Goal: Task Accomplishment & Management: Complete application form

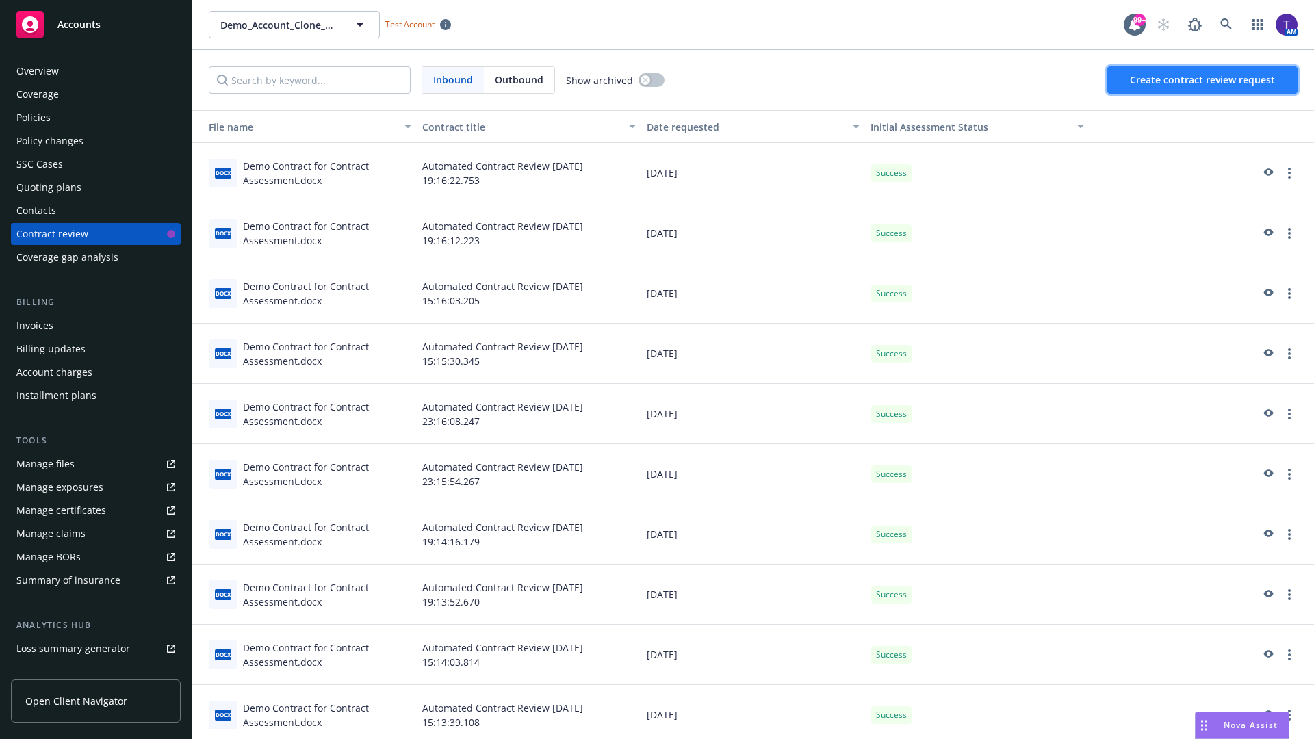
click at [1203, 80] on span "Create contract review request" at bounding box center [1202, 79] width 145 height 13
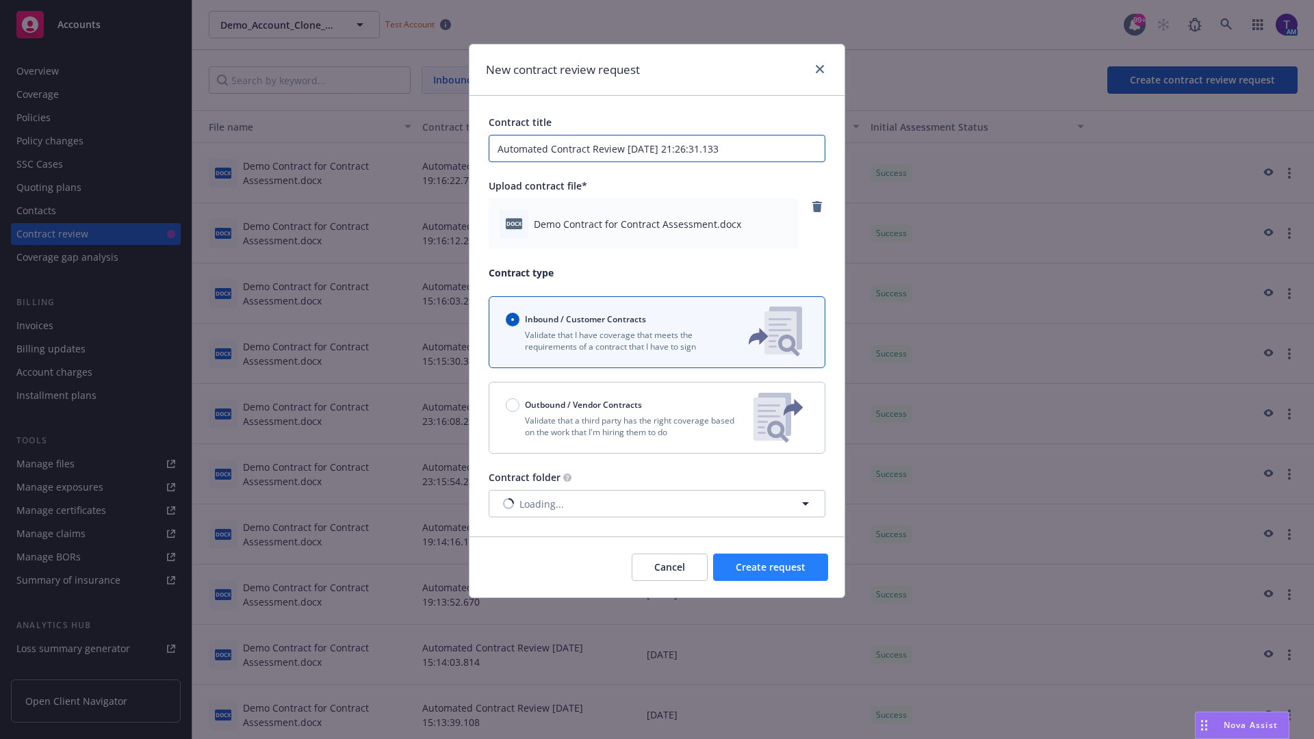
type input "Automated Contract Review [DATE] 21:26:31.133"
click at [771, 567] on span "Create request" at bounding box center [771, 567] width 70 height 13
